Goal: Navigation & Orientation: Find specific page/section

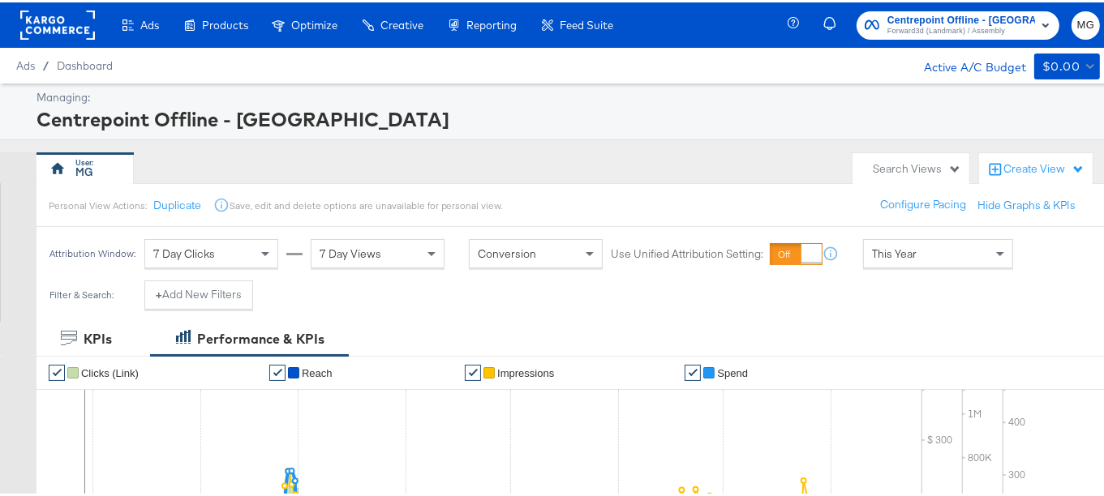
click at [911, 35] on span "Forward3d (Landmark) / Assembly" at bounding box center [961, 29] width 148 height 13
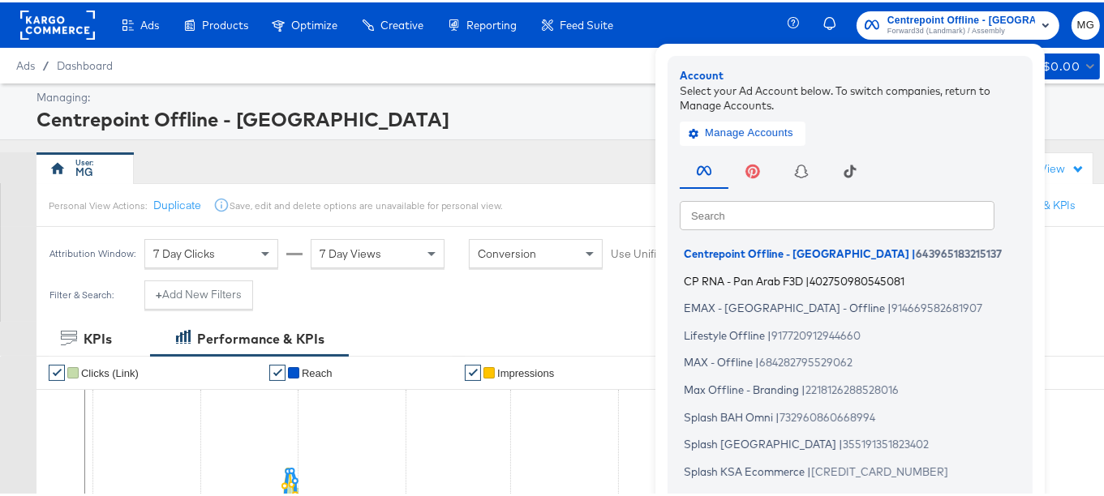
click at [821, 282] on span "402750980545081" at bounding box center [856, 278] width 95 height 13
